Goal: Task Accomplishment & Management: Manage account settings

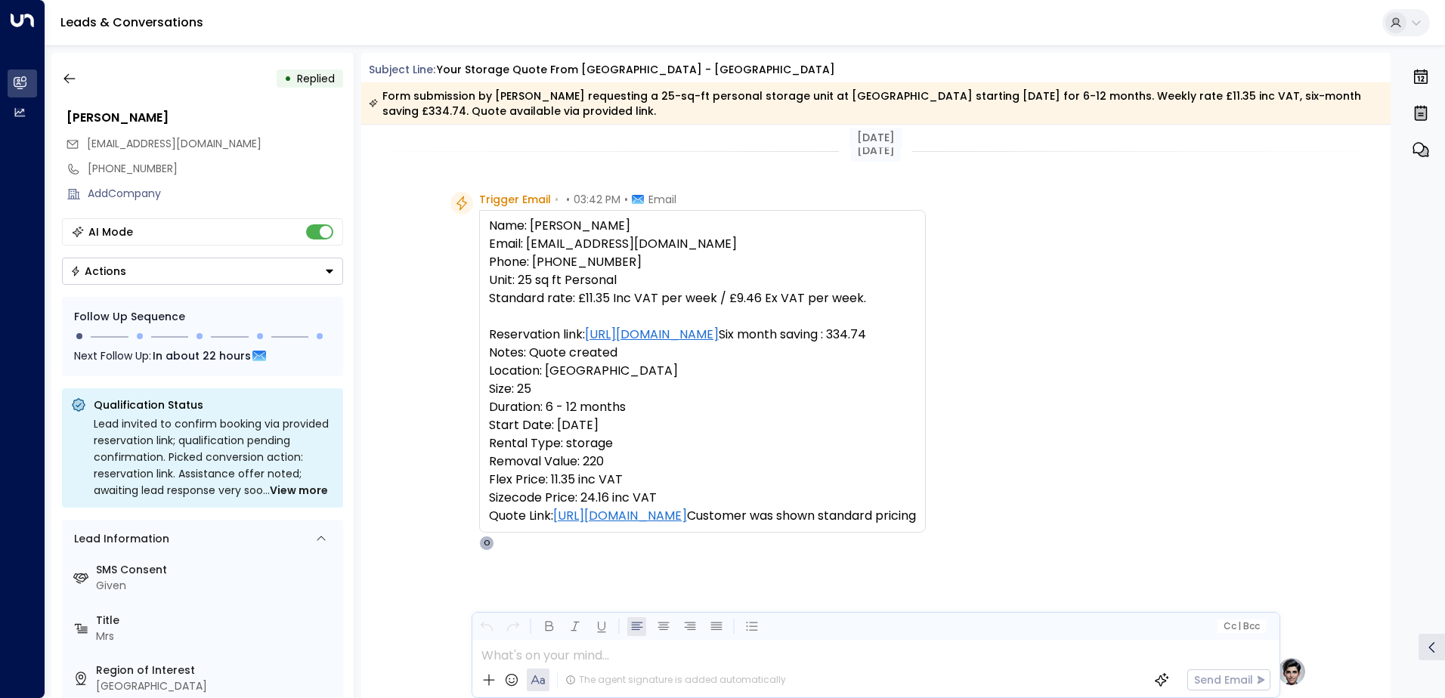
scroll to position [116, 0]
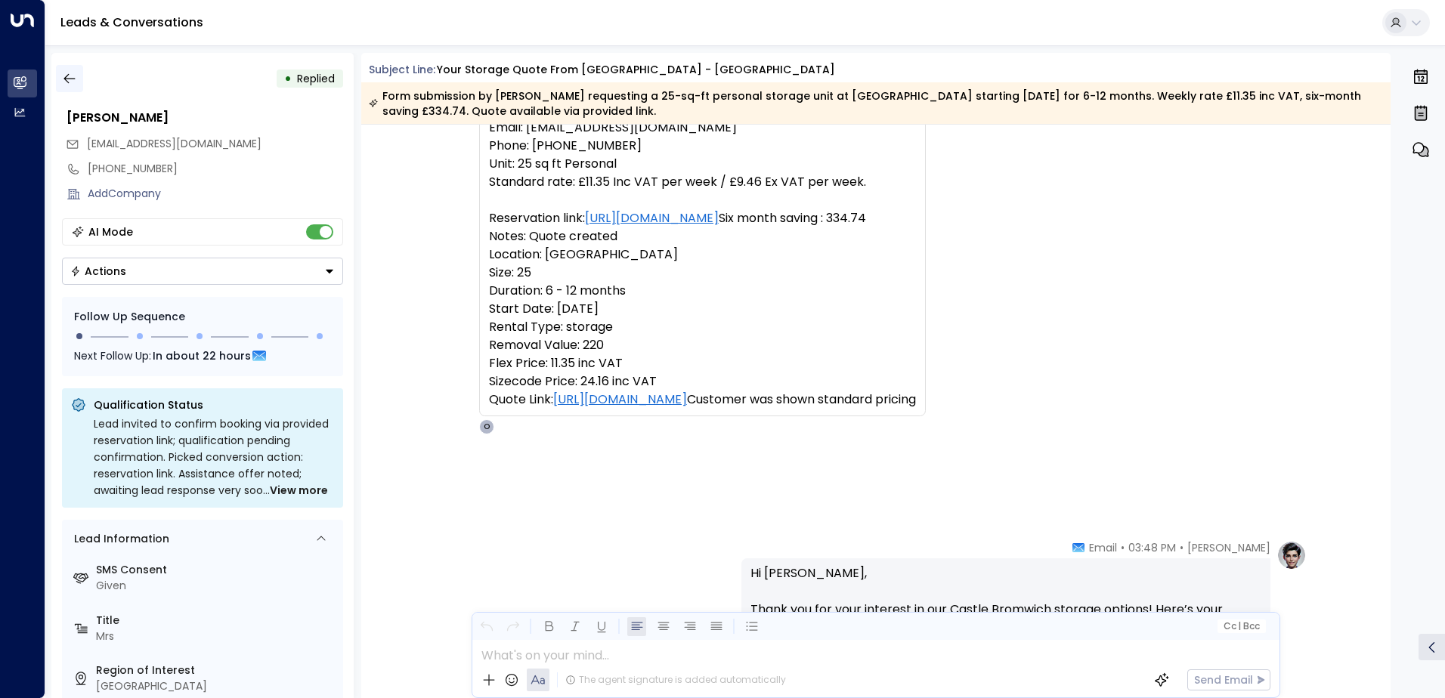
drag, startPoint x: 86, startPoint y: 80, endPoint x: 74, endPoint y: 74, distance: 13.5
click at [83, 79] on div "• Replied" at bounding box center [202, 78] width 281 height 27
click at [73, 73] on icon "button" at bounding box center [69, 78] width 15 height 15
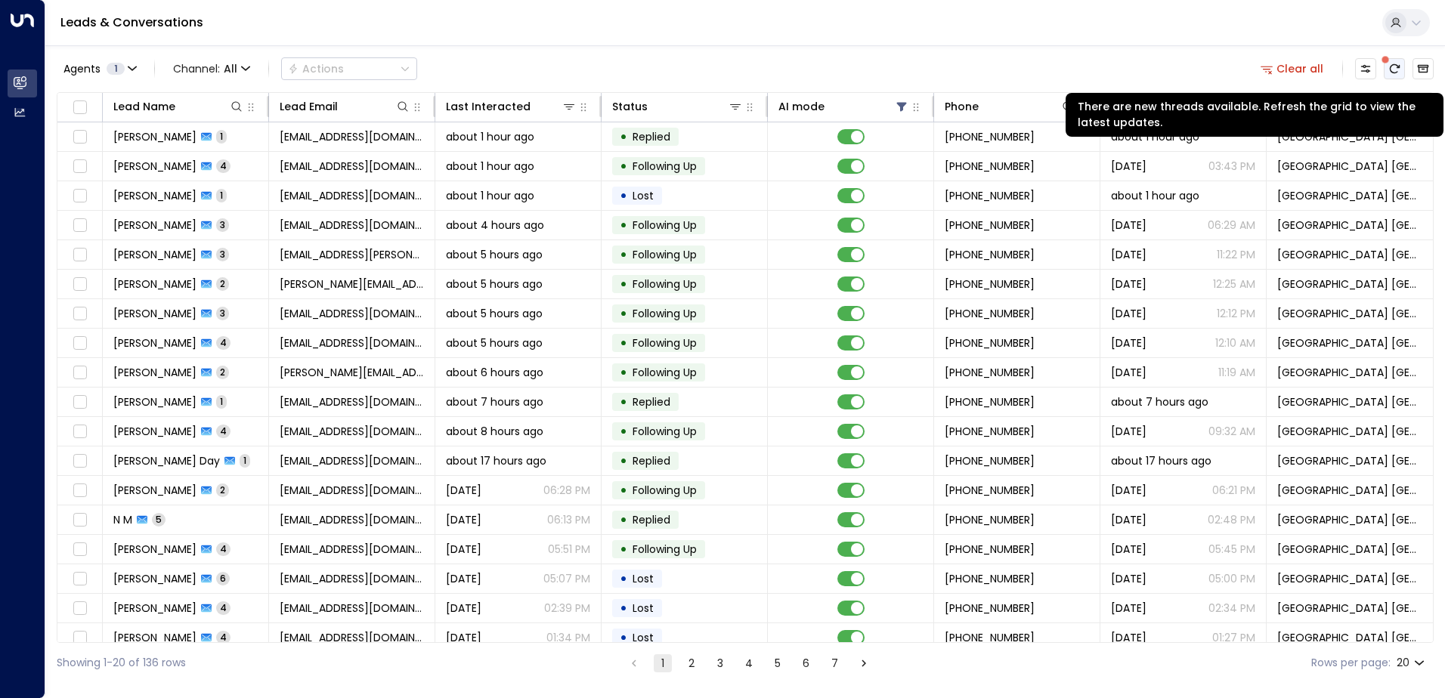
click at [1392, 70] on icon "There are new threads available. Refresh the grid to view the latest updates." at bounding box center [1394, 69] width 12 height 12
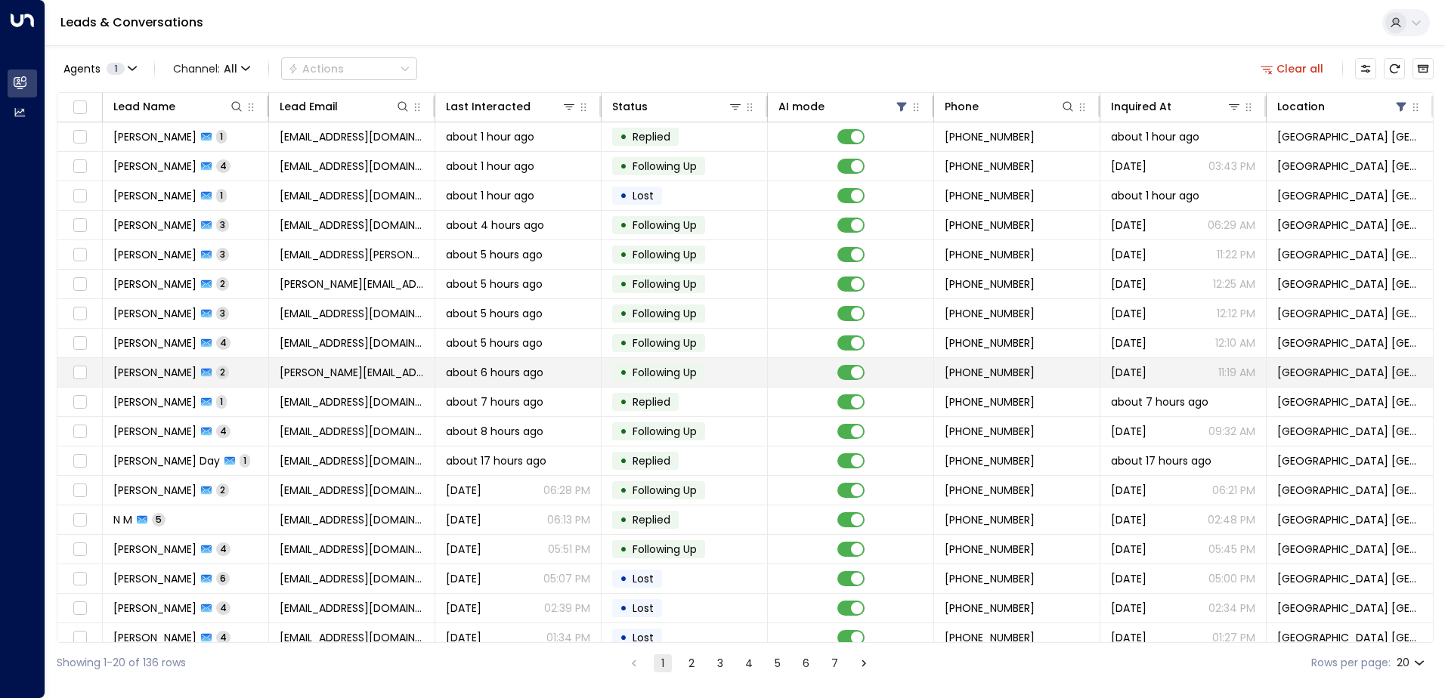
scroll to position [74, 0]
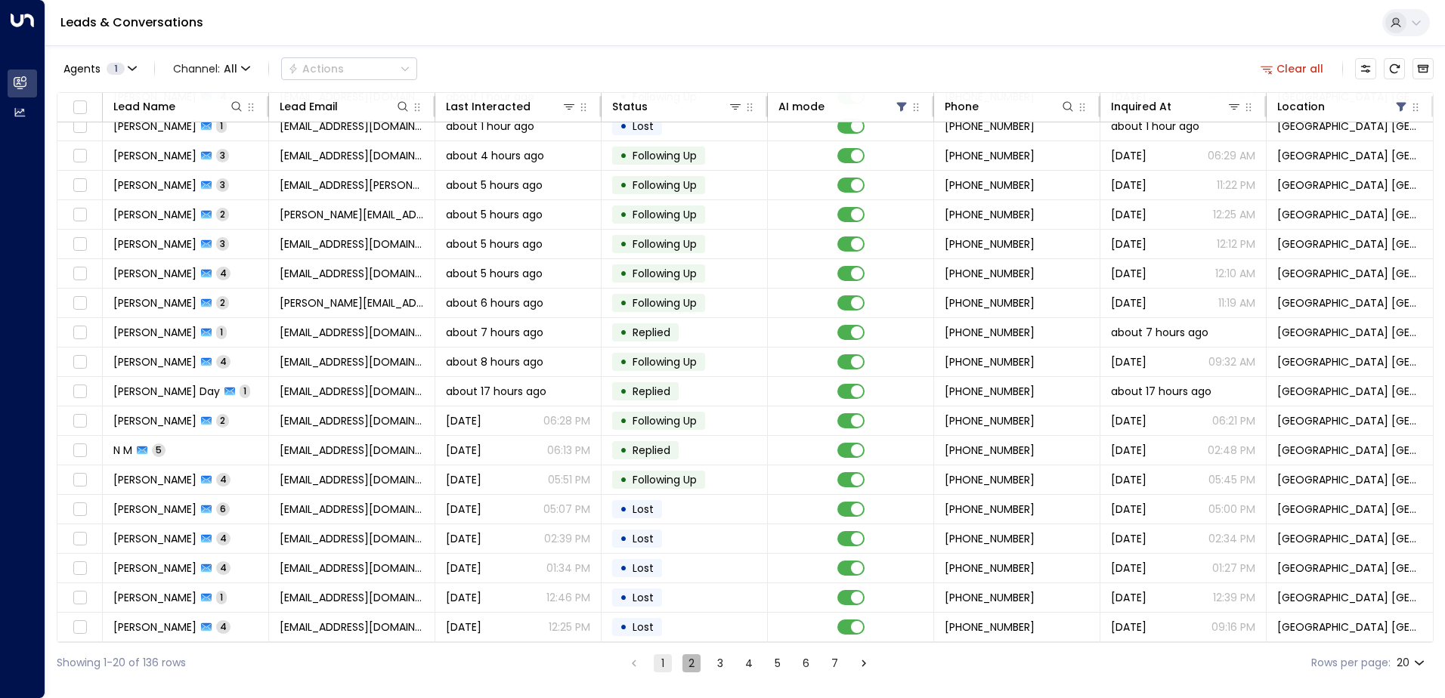
click at [683, 664] on button "2" at bounding box center [691, 663] width 18 height 18
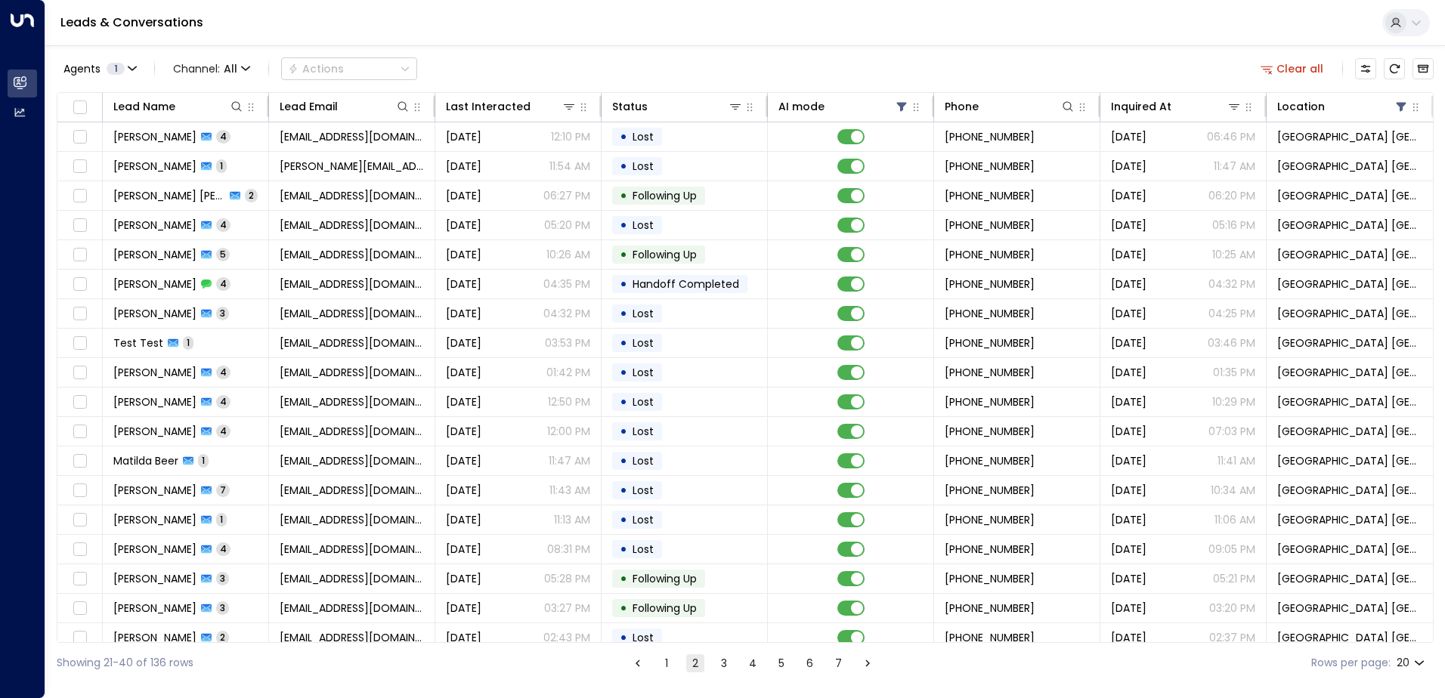
click at [669, 661] on button "1" at bounding box center [666, 663] width 18 height 18
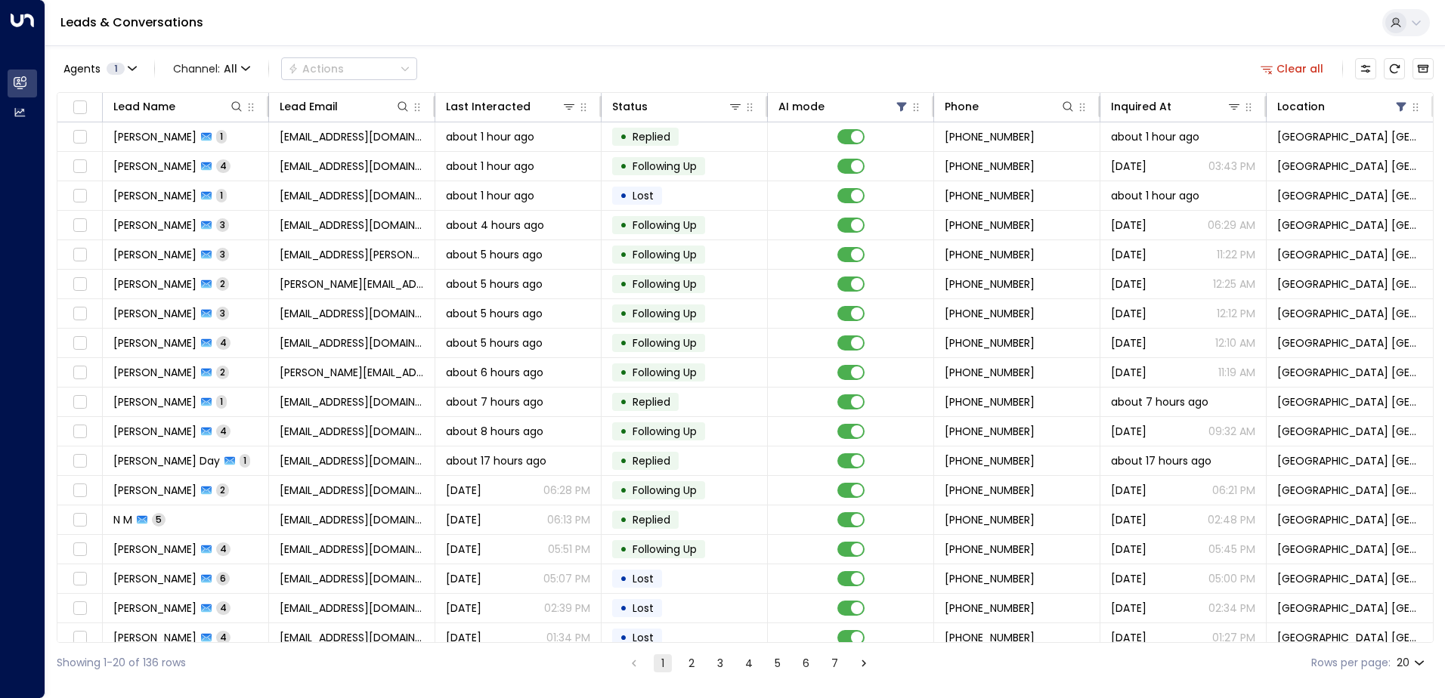
scroll to position [74, 0]
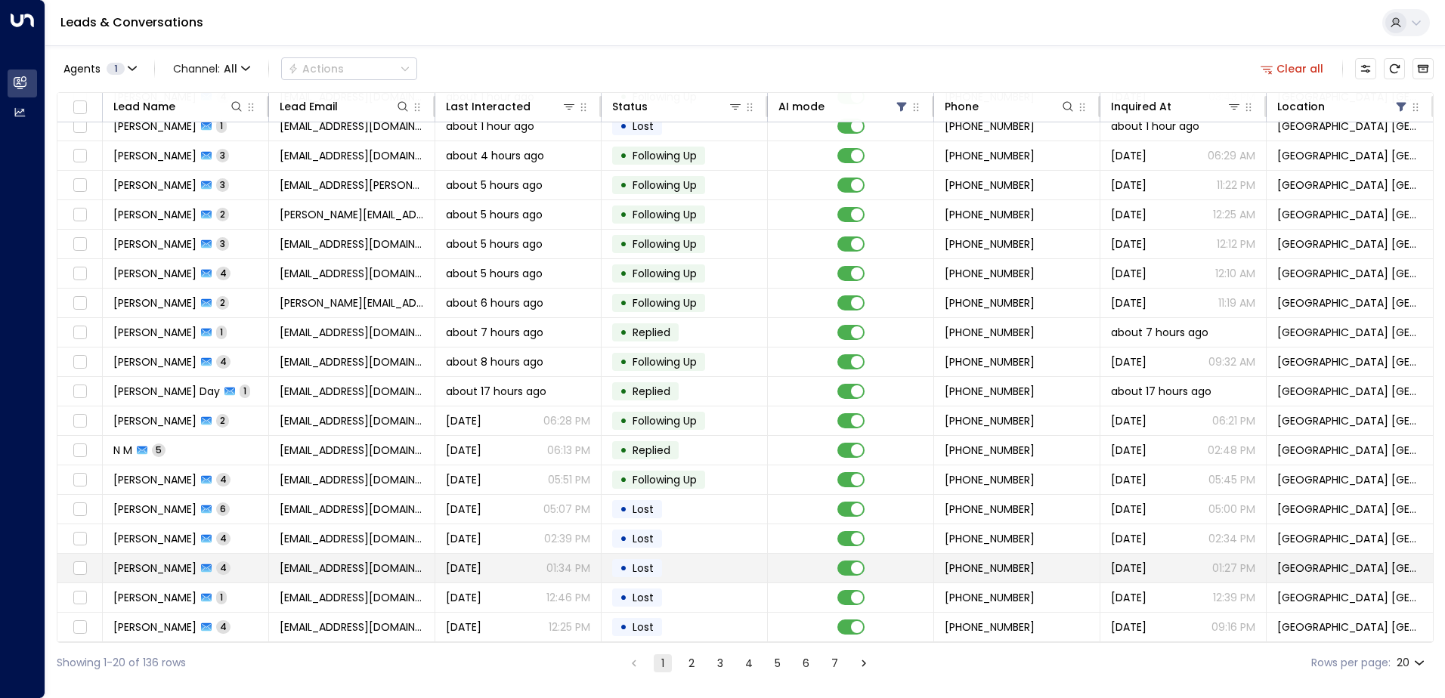
click at [351, 567] on span "[EMAIL_ADDRESS][DOMAIN_NAME]" at bounding box center [352, 568] width 144 height 15
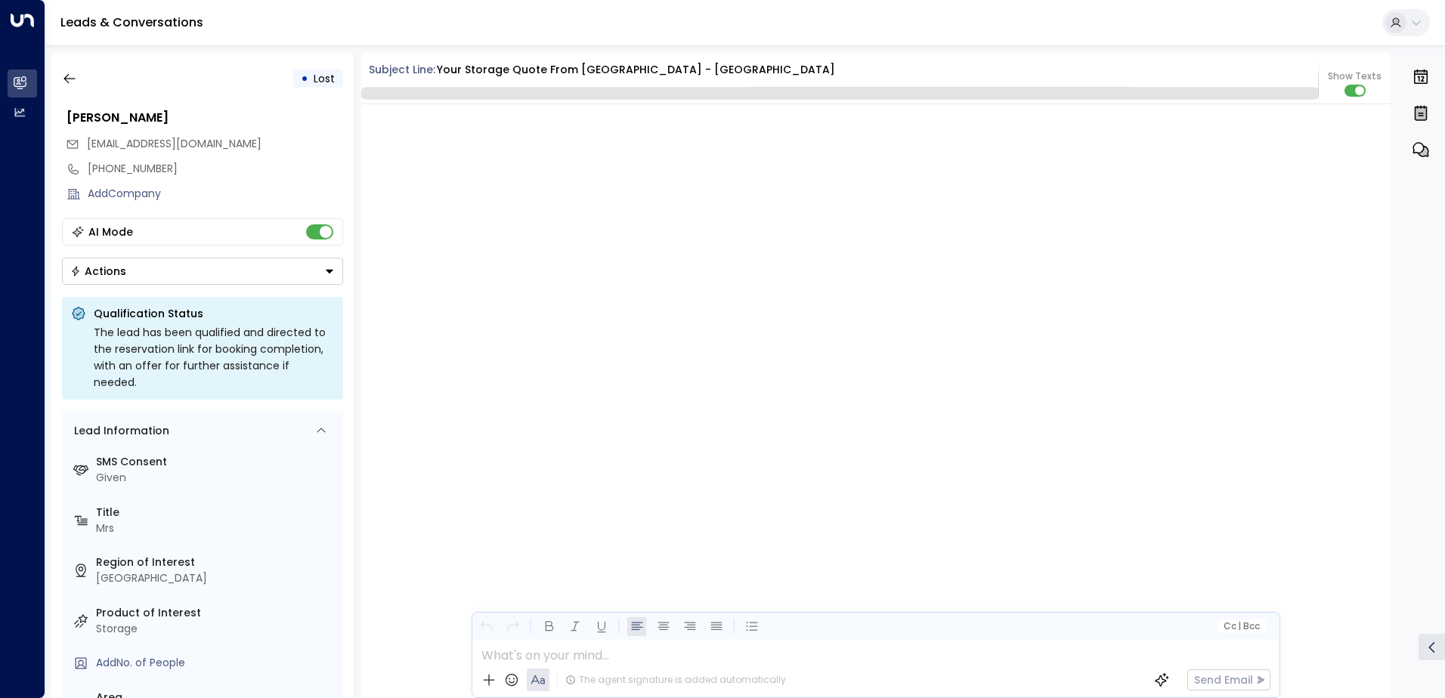
scroll to position [3107, 0]
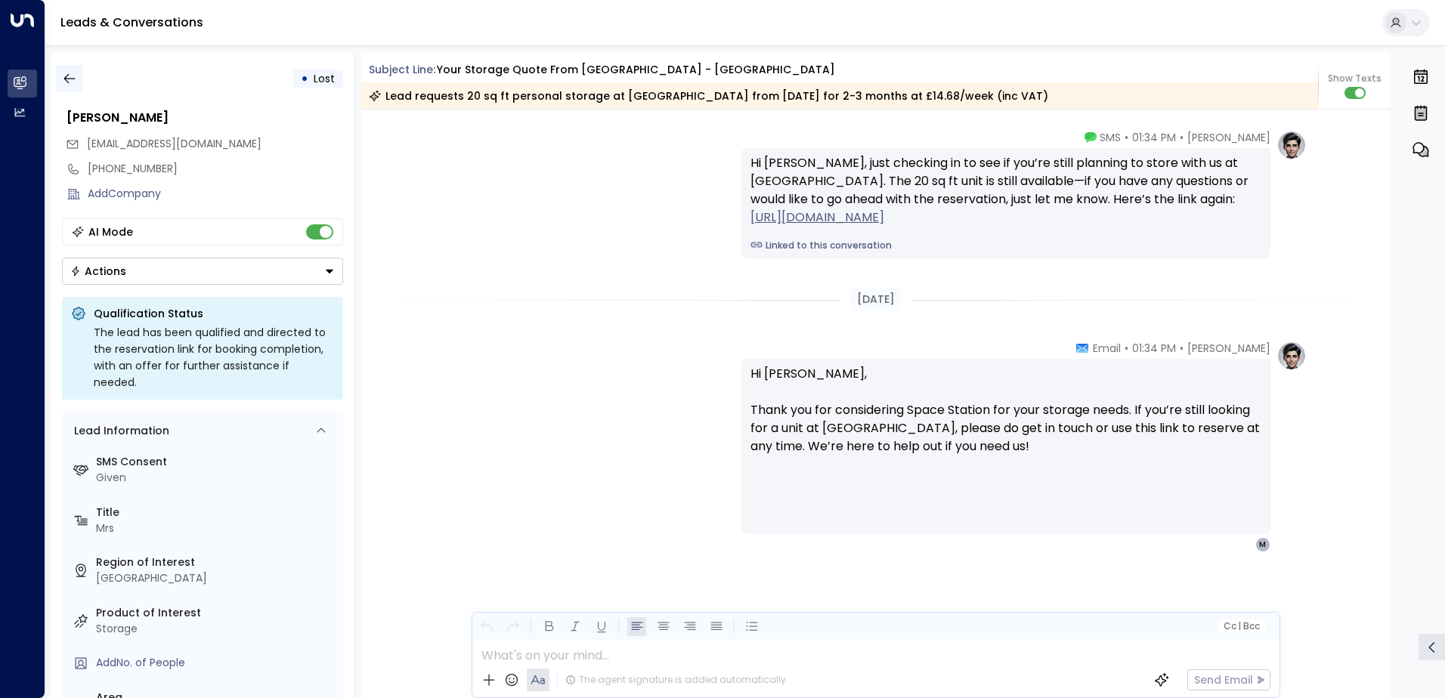
click at [67, 76] on icon "button" at bounding box center [69, 78] width 15 height 15
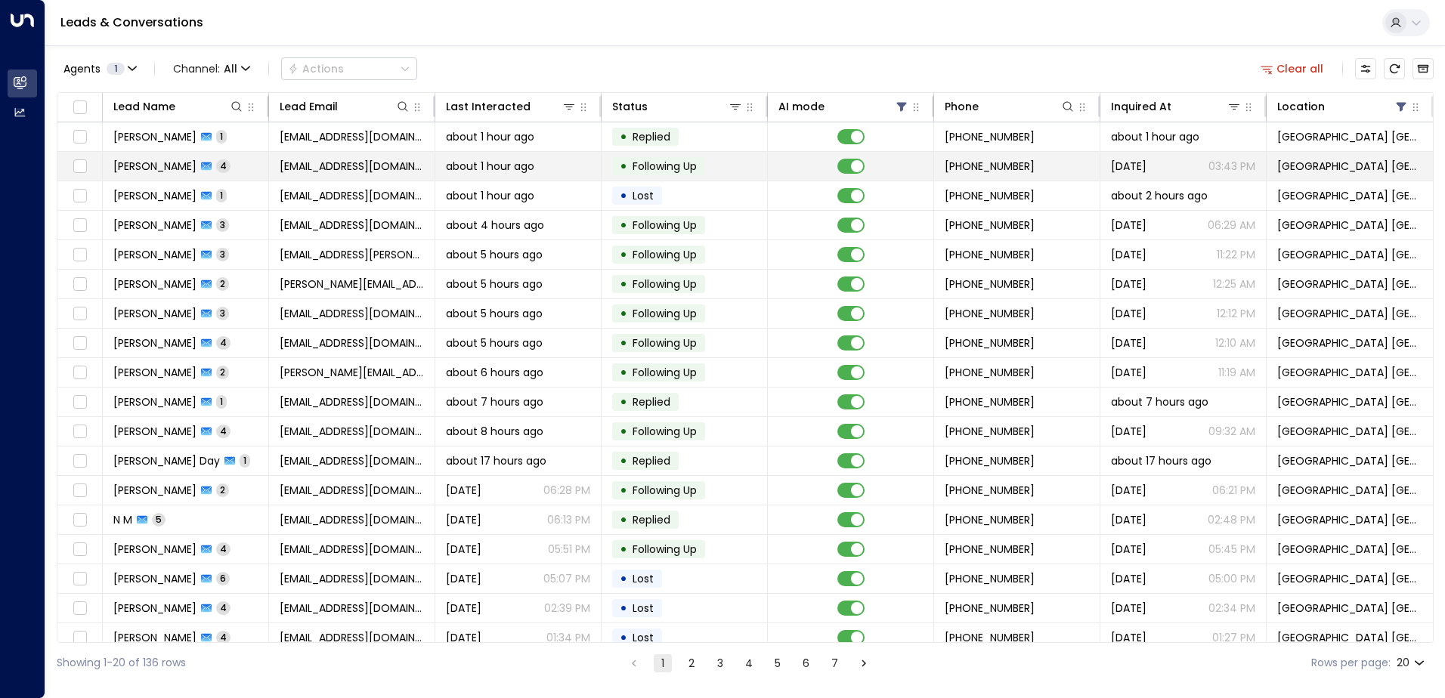
click at [399, 163] on span "[EMAIL_ADDRESS][DOMAIN_NAME]" at bounding box center [352, 166] width 144 height 15
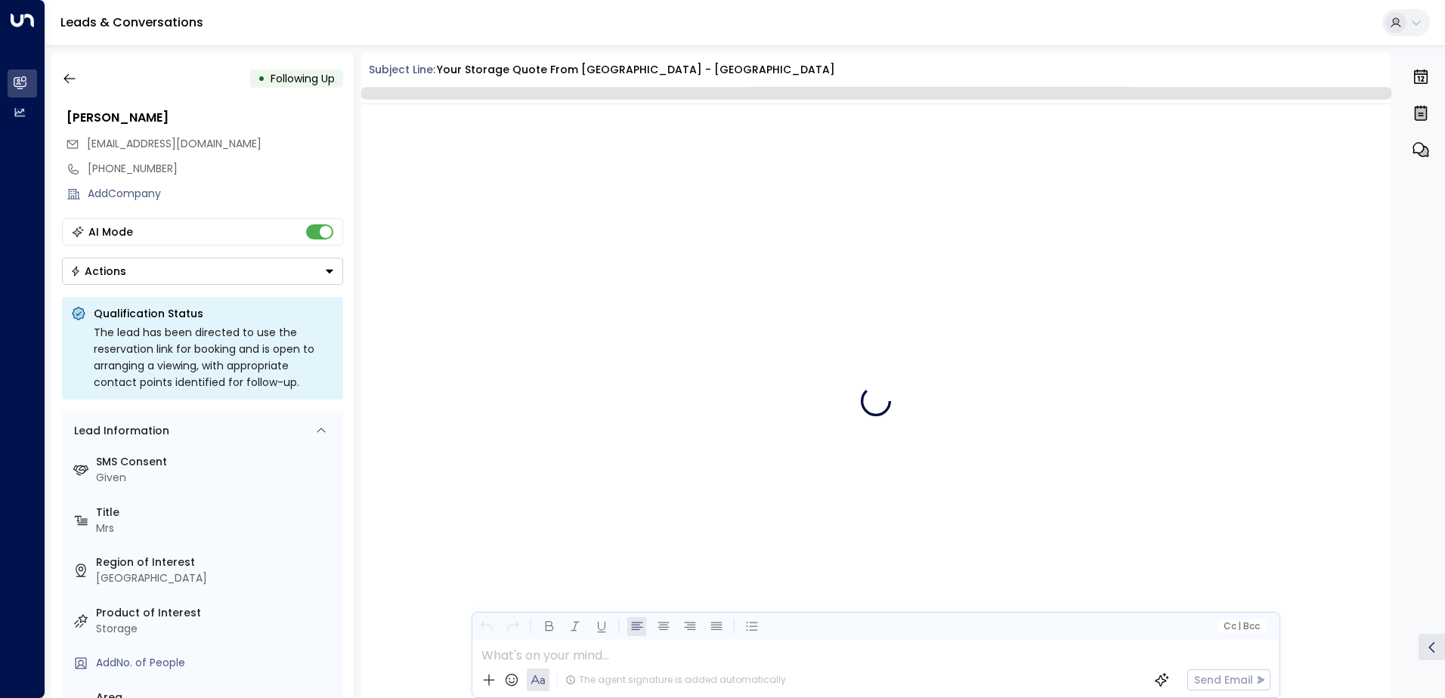
scroll to position [3198, 0]
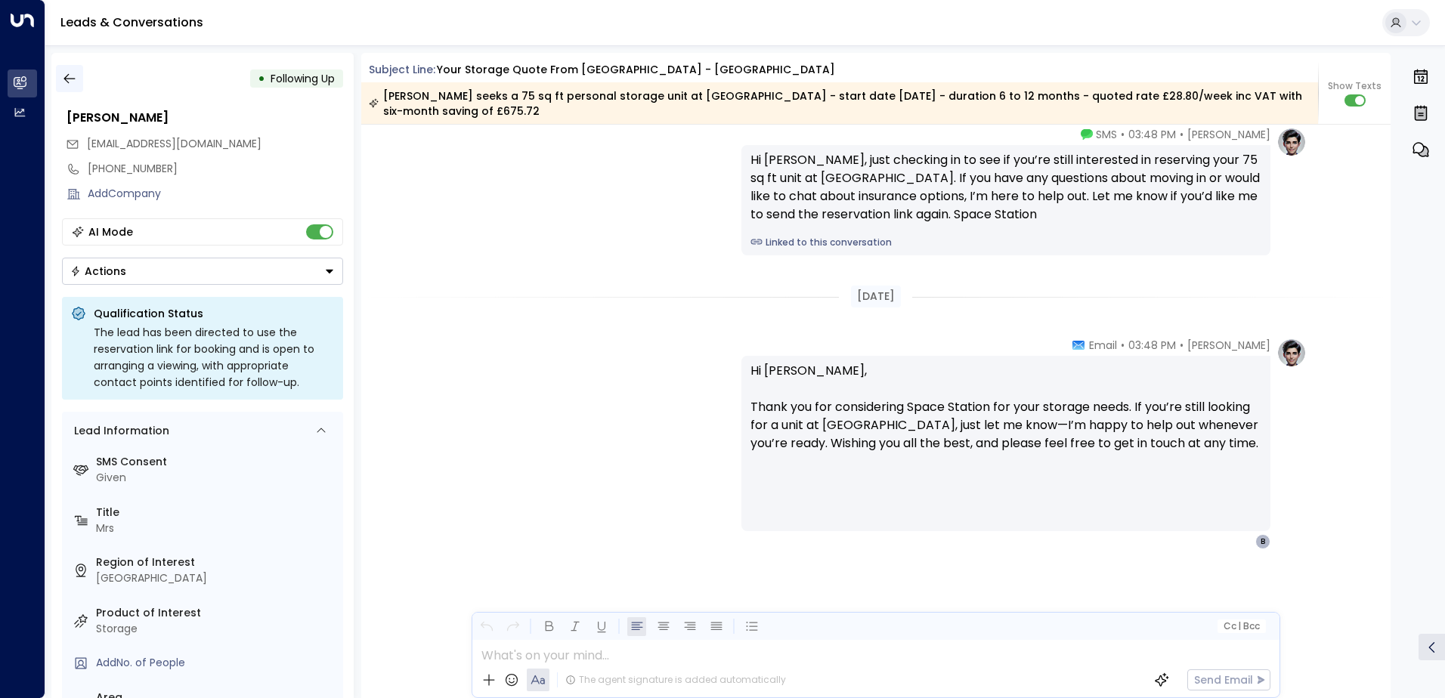
click at [73, 76] on icon "button" at bounding box center [69, 78] width 15 height 15
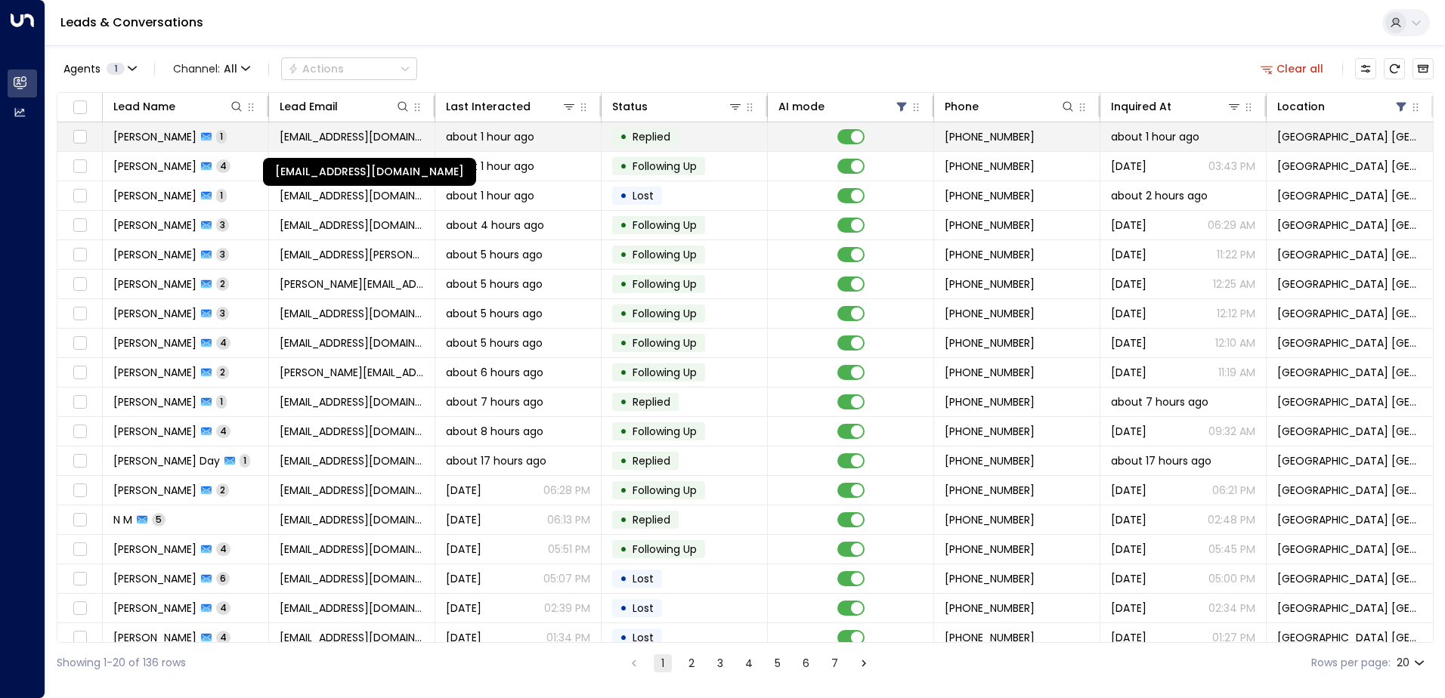
click at [339, 143] on span "[EMAIL_ADDRESS][DOMAIN_NAME]" at bounding box center [352, 136] width 144 height 15
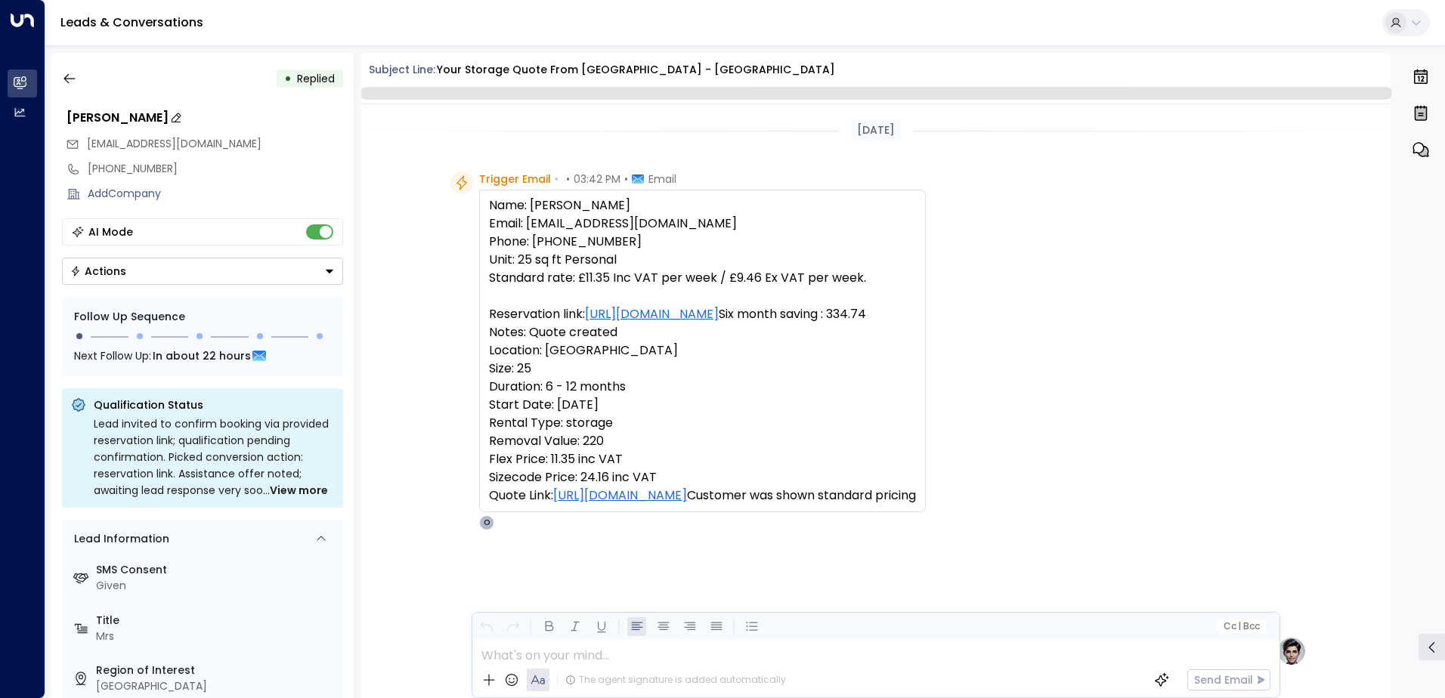
scroll to position [682, 0]
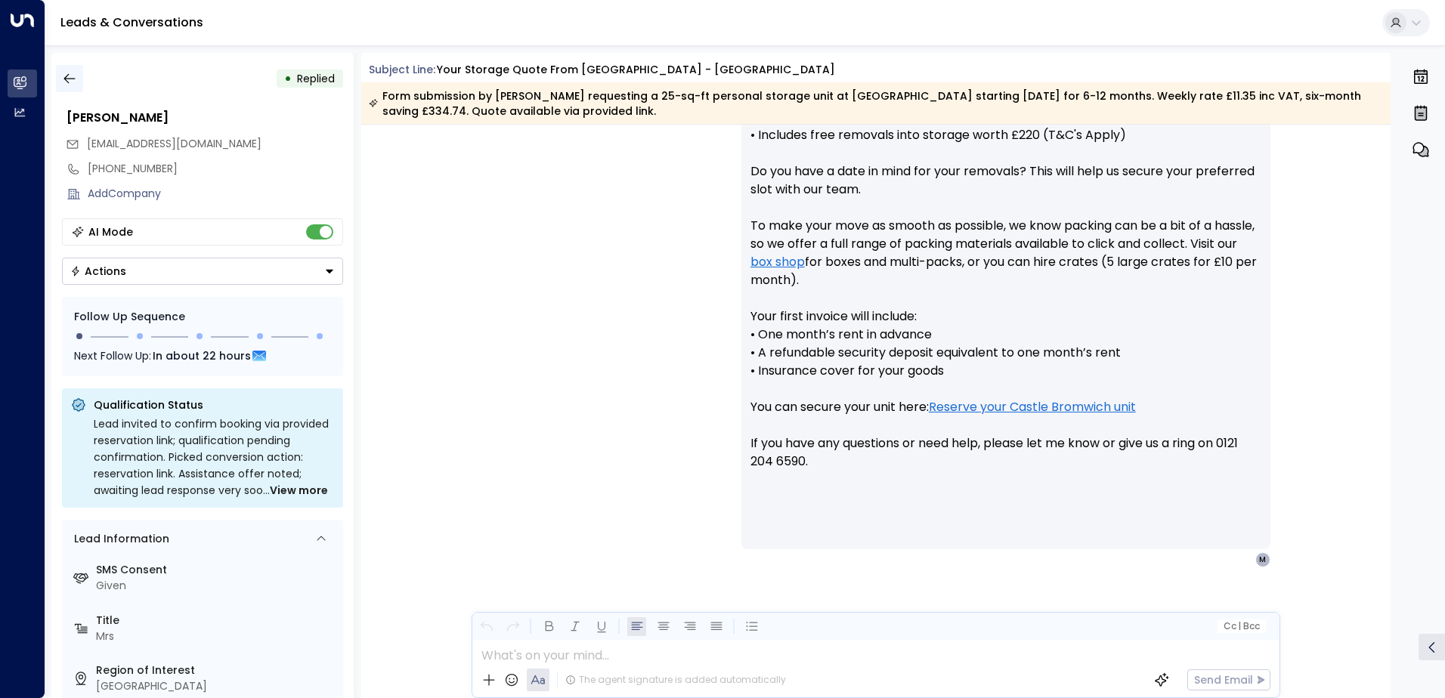
click at [65, 88] on button "button" at bounding box center [69, 78] width 27 height 27
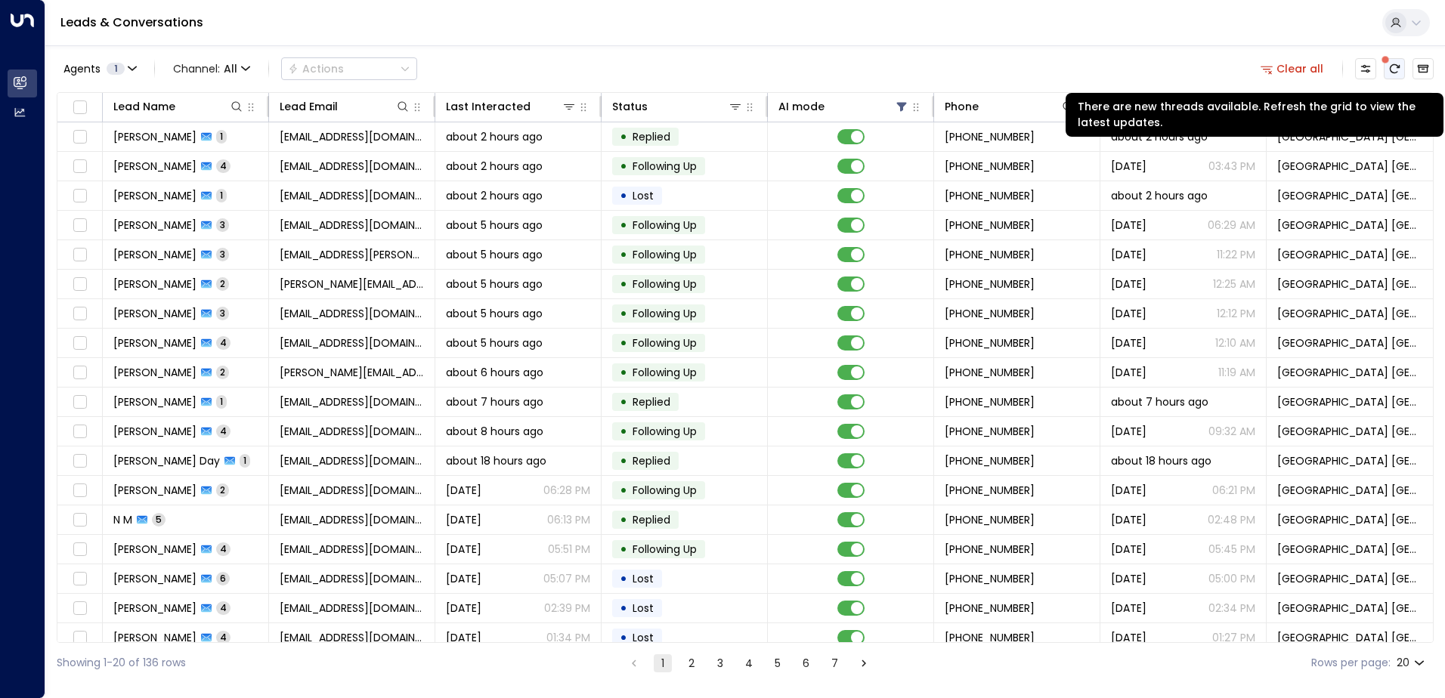
click at [1397, 64] on icon "There are new threads available. Refresh the grid to view the latest updates." at bounding box center [1394, 69] width 12 height 12
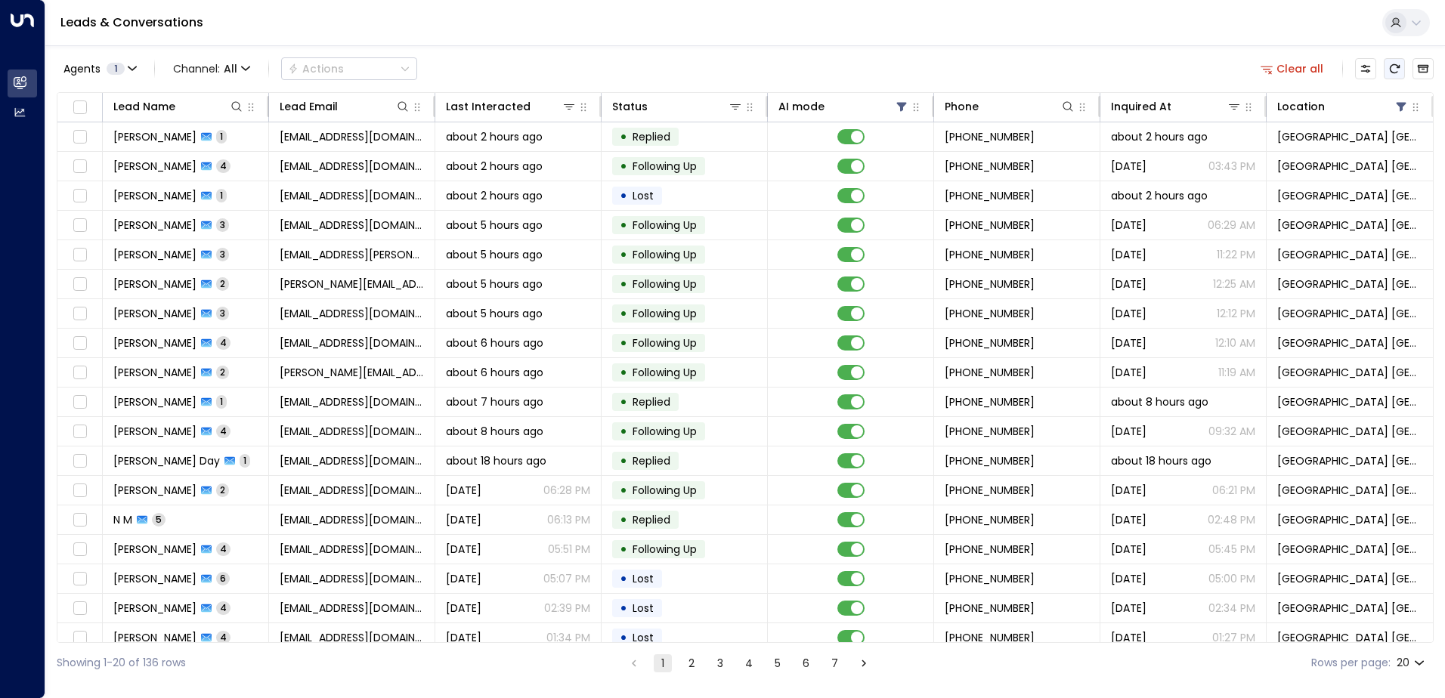
click at [1386, 63] on button "Refresh" at bounding box center [1394, 68] width 21 height 21
